Goal: Task Accomplishment & Management: Use online tool/utility

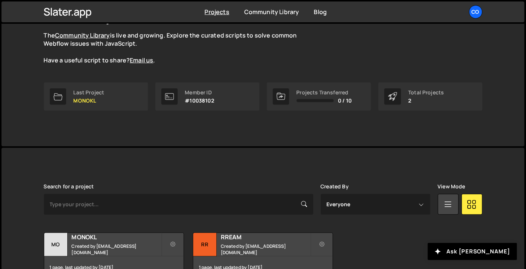
scroll to position [113, 0]
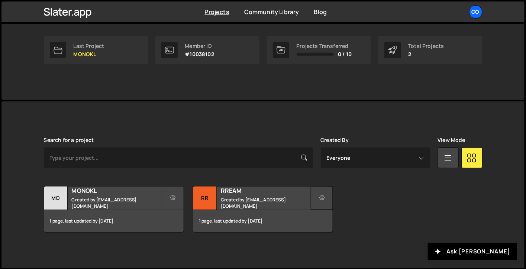
click at [323, 197] on icon at bounding box center [321, 197] width 5 height 7
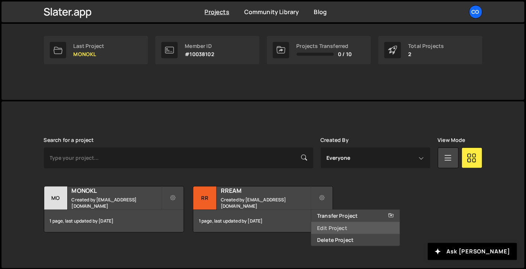
click at [338, 226] on link "Edit Project" at bounding box center [355, 228] width 88 height 12
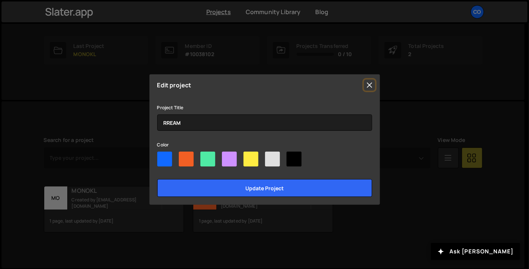
click at [368, 87] on button "Close" at bounding box center [369, 85] width 11 height 11
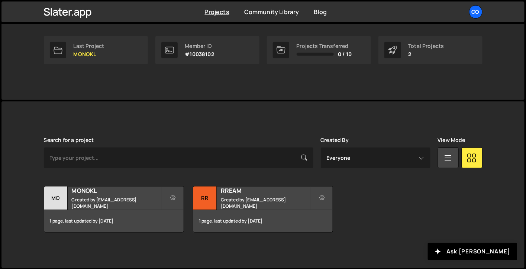
click at [369, 84] on div "Concept Good Day, The Community Library is live and growing. Explore the curate…" at bounding box center [263, 5] width 461 height 189
click at [210, 196] on div "RR" at bounding box center [204, 198] width 23 height 23
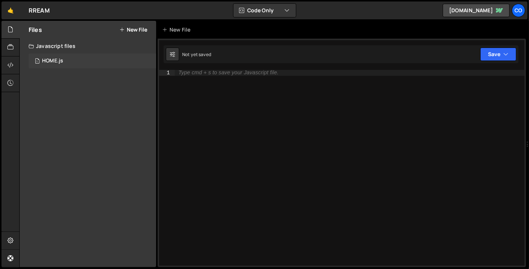
click at [54, 59] on div "HOME.js" at bounding box center [52, 61] width 21 height 7
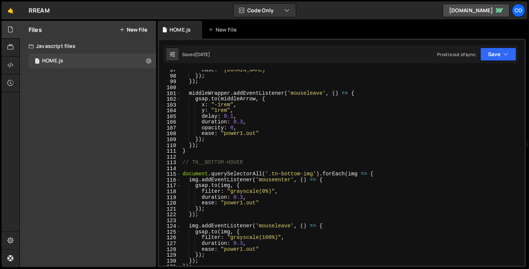
scroll to position [558, 0]
click at [310, 155] on div "ease : "power1.in" }) ; }) ; middleWrapper . addEventListener ( 'mouseleave' , …" at bounding box center [351, 171] width 341 height 208
type textarea ");"
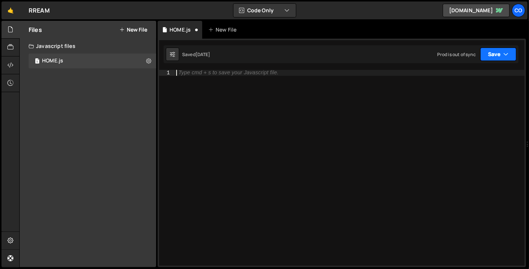
click at [495, 58] on button "Save" at bounding box center [498, 54] width 36 height 13
